Goal: Task Accomplishment & Management: Complete application form

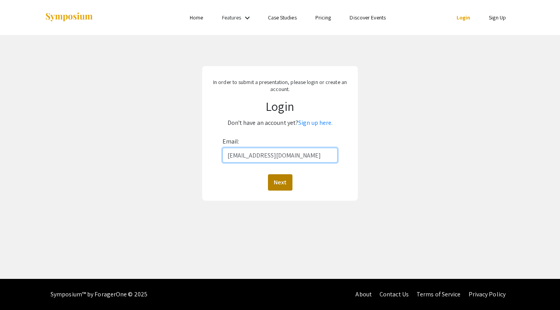
type input "[EMAIL_ADDRESS][DOMAIN_NAME]"
click at [270, 184] on button "Next" at bounding box center [280, 182] width 25 height 16
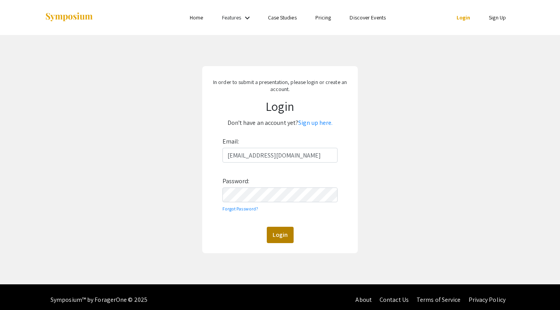
click at [283, 239] on button "Login" at bounding box center [280, 235] width 27 height 16
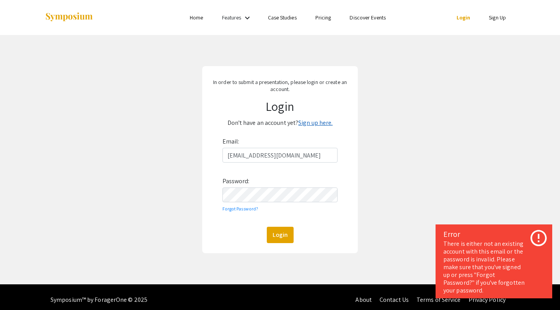
click at [314, 121] on link "Sign up here." at bounding box center [315, 123] width 34 height 8
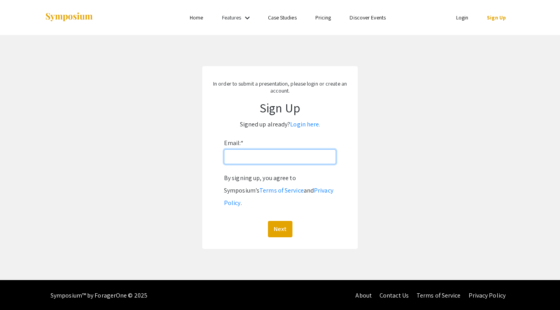
click at [271, 158] on input "Email: *" at bounding box center [280, 156] width 112 height 15
type input "[EMAIL_ADDRESS][DOMAIN_NAME]"
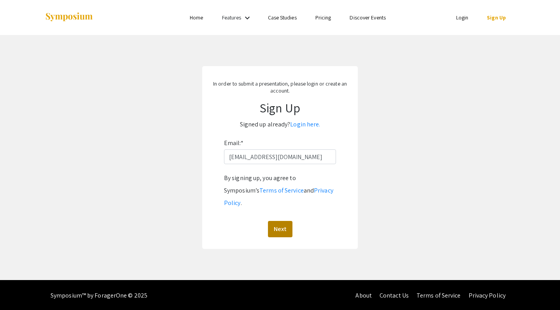
click at [276, 221] on button "Next" at bounding box center [280, 229] width 25 height 16
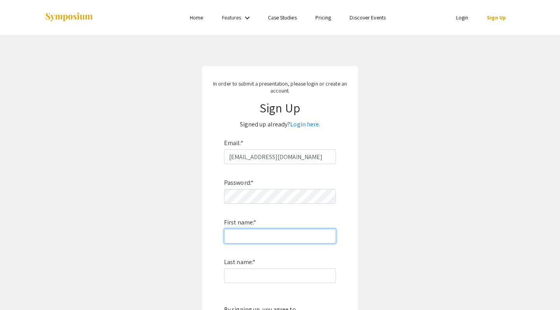
click at [272, 237] on input "First name: *" at bounding box center [280, 236] width 112 height 15
type input "[PERSON_NAME]"
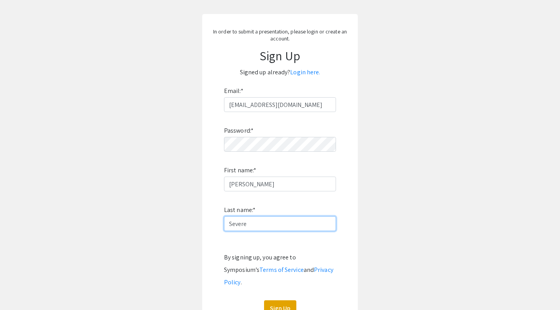
scroll to position [95, 0]
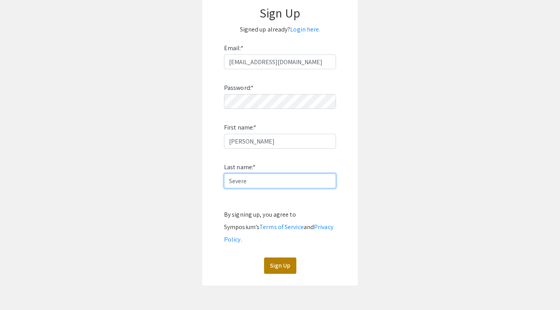
type input "Severe"
click at [285, 258] on button "Sign Up" at bounding box center [280, 266] width 32 height 16
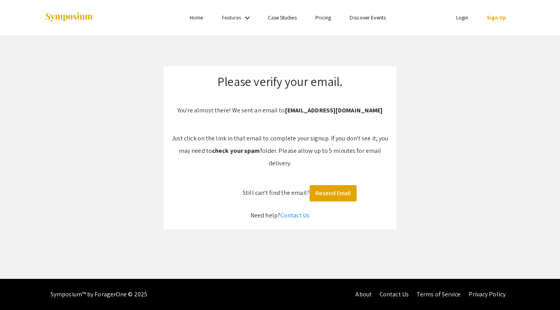
scroll to position [0, 0]
click at [334, 191] on button "Resend Email" at bounding box center [333, 193] width 47 height 16
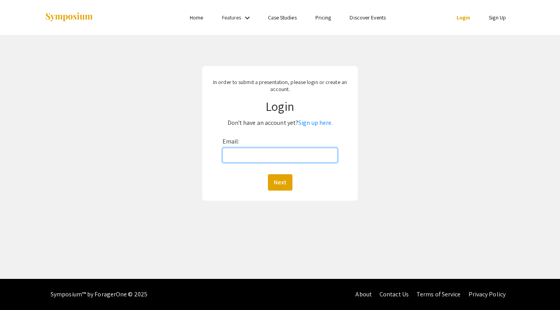
type input "[EMAIL_ADDRESS][DOMAIN_NAME]"
click at [280, 182] on button "Next" at bounding box center [280, 182] width 25 height 16
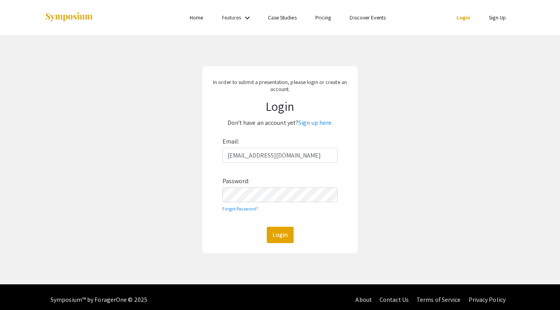
click at [280, 235] on button "Login" at bounding box center [280, 235] width 27 height 16
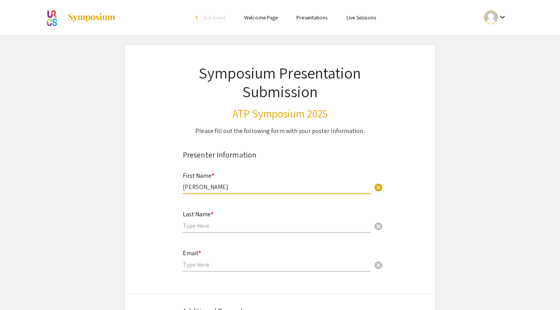
type input "[PERSON_NAME]"
type input "Severe"
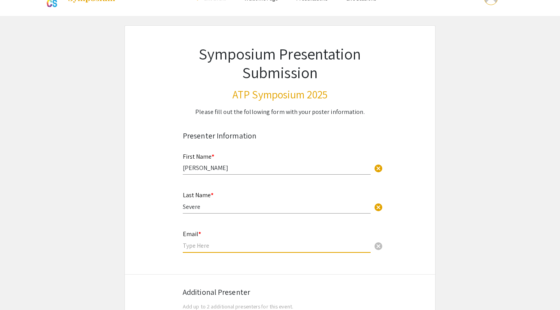
scroll to position [20, 0]
click at [198, 244] on input "email" at bounding box center [277, 245] width 188 height 8
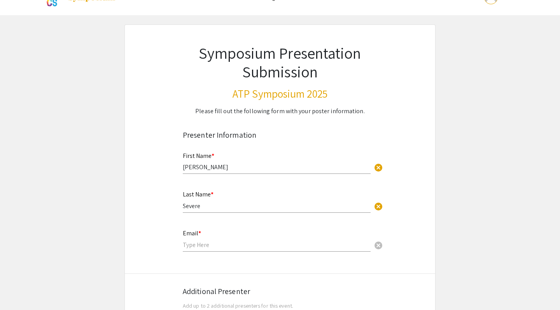
click at [203, 239] on div "Email * cancel" at bounding box center [277, 237] width 188 height 30
click at [203, 244] on input "email" at bounding box center [277, 245] width 188 height 8
type input "[EMAIL_ADDRESS][DOMAIN_NAME]"
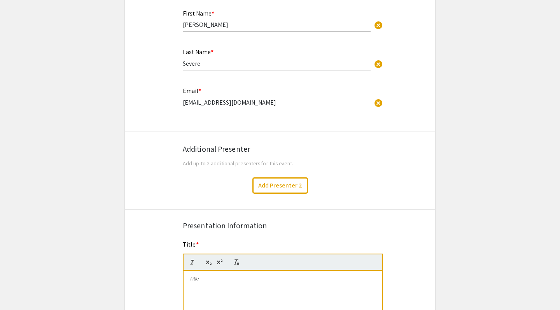
scroll to position [248, 0]
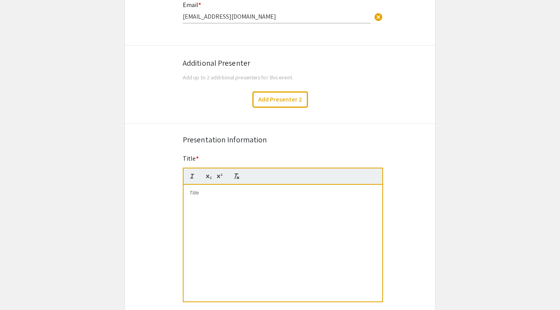
click at [242, 242] on div at bounding box center [283, 243] width 199 height 117
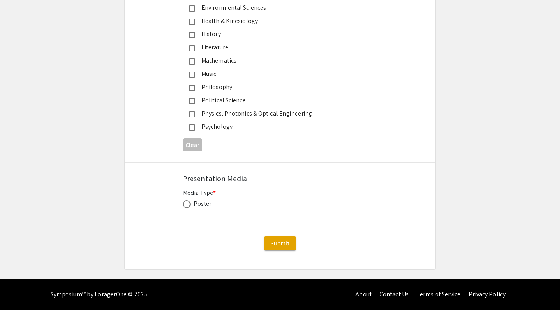
scroll to position [997, 0]
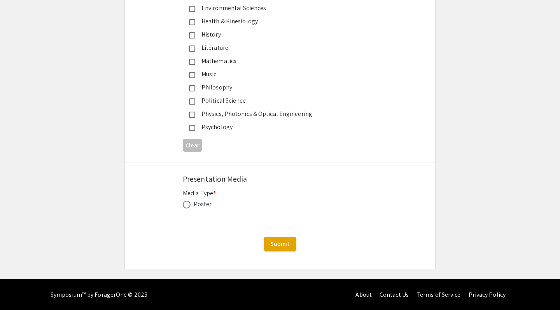
click at [186, 204] on span at bounding box center [187, 205] width 8 height 8
click at [186, 204] on input "radio" at bounding box center [187, 205] width 8 height 8
radio input "true"
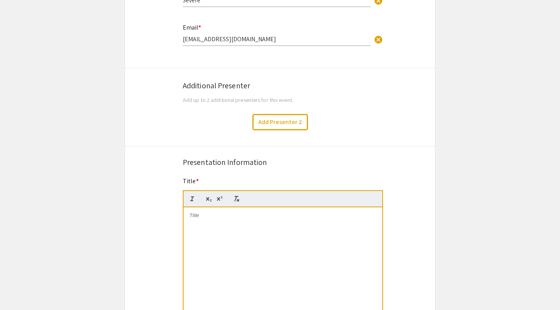
scroll to position [225, 0]
click at [212, 245] on div at bounding box center [283, 266] width 199 height 117
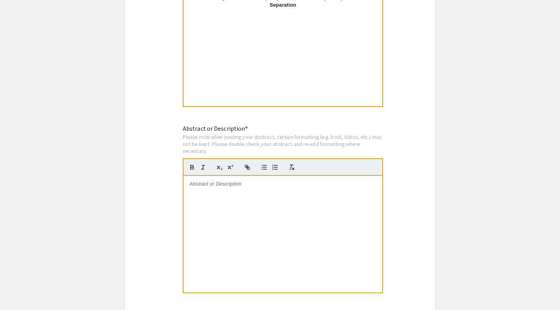
scroll to position [445, 0]
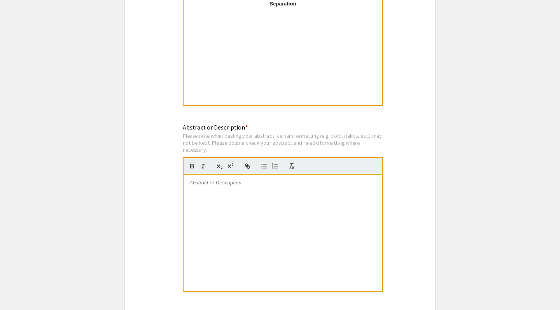
click at [252, 212] on div at bounding box center [283, 233] width 199 height 117
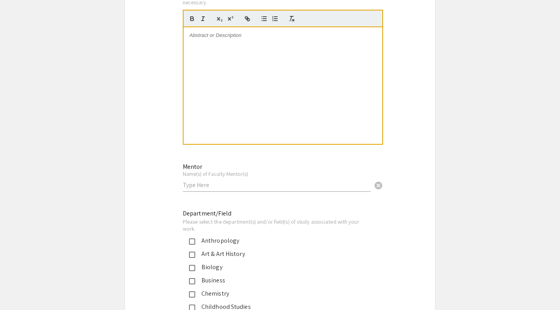
scroll to position [593, 0]
click at [255, 182] on input "text" at bounding box center [277, 184] width 188 height 8
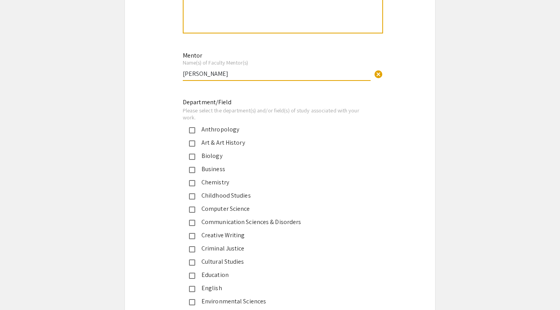
scroll to position [724, 0]
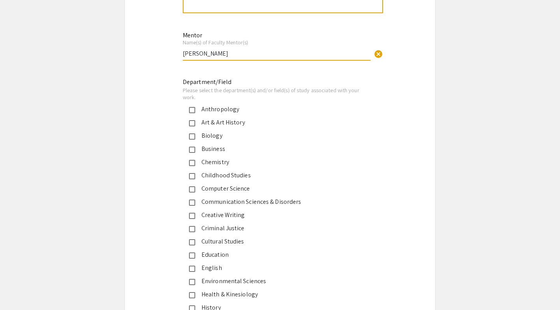
type input "[PERSON_NAME]"
click at [193, 135] on mat-pseudo-checkbox at bounding box center [192, 136] width 6 height 6
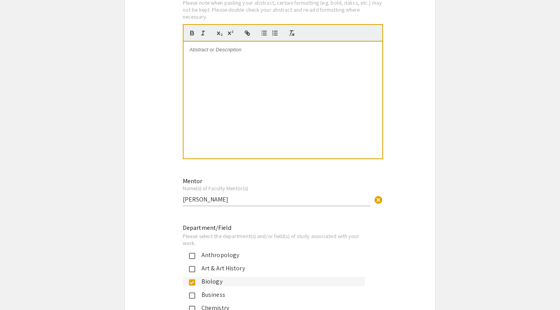
scroll to position [571, 0]
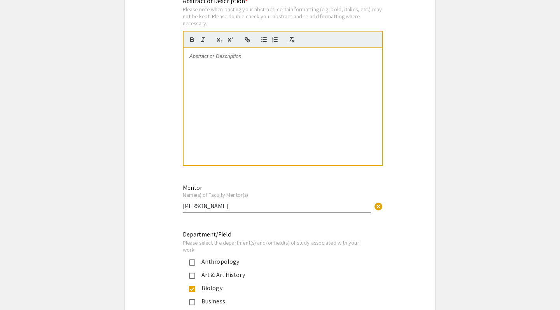
click at [214, 61] on div at bounding box center [283, 106] width 199 height 117
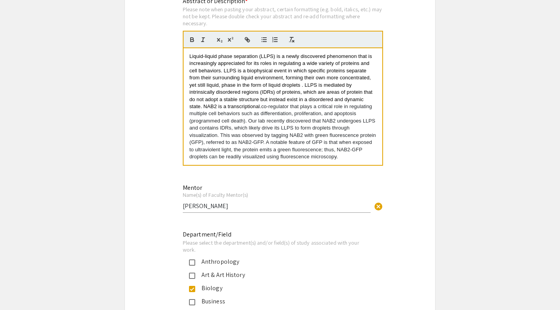
scroll to position [7, 0]
click at [262, 105] on span "Liquid-liquid phase separation (LLPS) is a newly discovered phenomenon that is …" at bounding box center [282, 81] width 185 height 56
click at [346, 153] on p "Liquid-liquid phase separation (LLPS) is a newly discovered phenomenon that is …" at bounding box center [283, 107] width 187 height 108
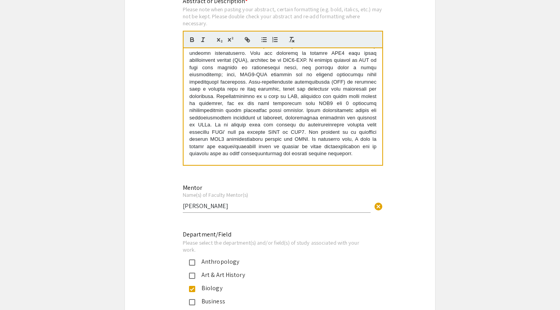
scroll to position [82, 0]
click at [189, 80] on div "Liquid-liquid phase separation (LLPS) is a newly discovered phenomenon that is …" at bounding box center [283, 106] width 199 height 117
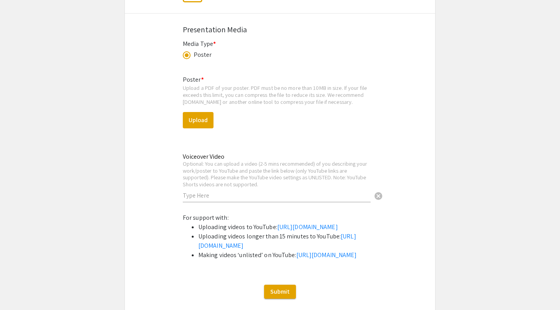
scroll to position [1153, 0]
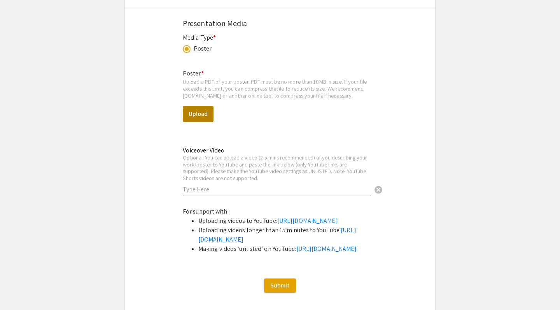
click at [203, 115] on button "Upload" at bounding box center [198, 114] width 31 height 16
click at [194, 112] on button "Upload" at bounding box center [198, 114] width 31 height 16
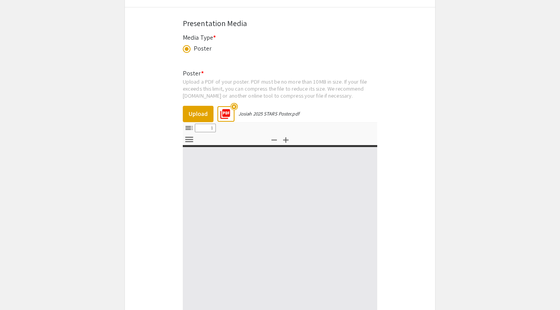
select select "custom"
type input "0"
select select "custom"
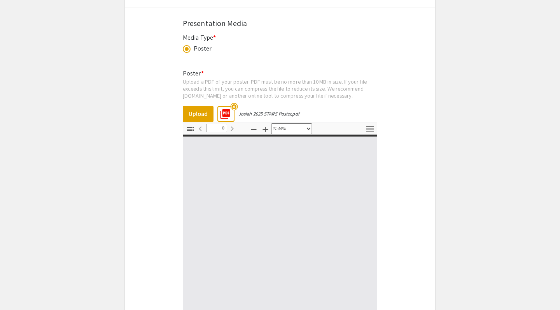
type input "1"
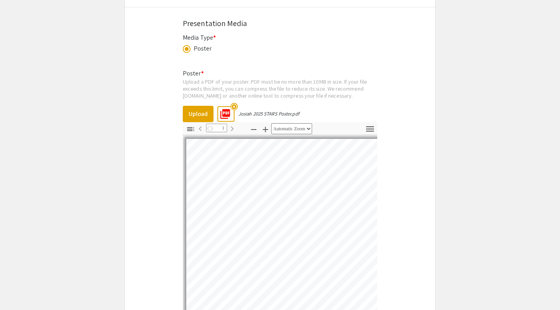
select select "auto"
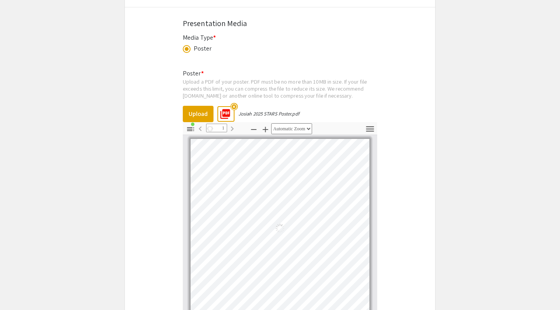
scroll to position [3, 0]
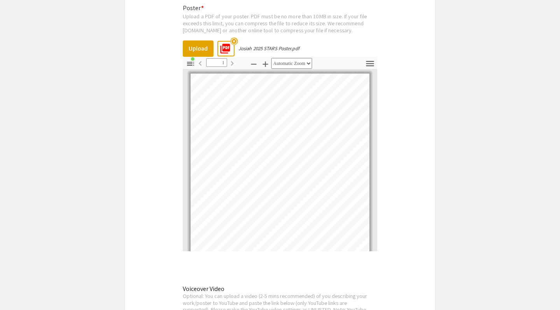
scroll to position [1217, 0]
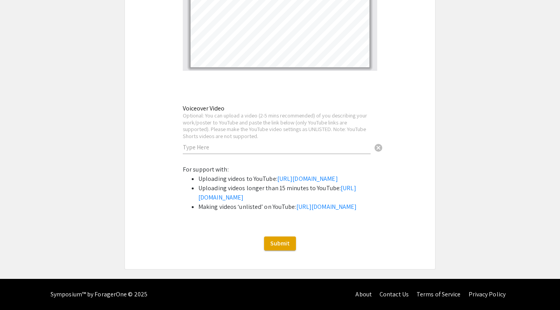
scroll to position [1418, 0]
click at [286, 248] on span "Submit" at bounding box center [279, 243] width 19 height 8
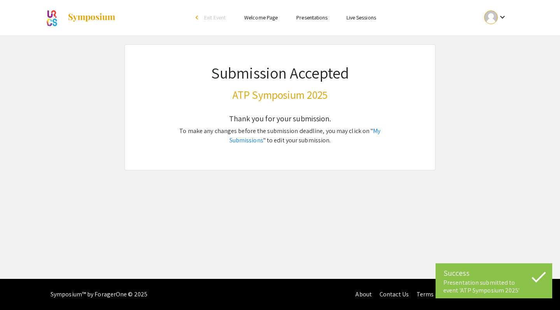
scroll to position [0, 0]
